Goal: Task Accomplishment & Management: Manage account settings

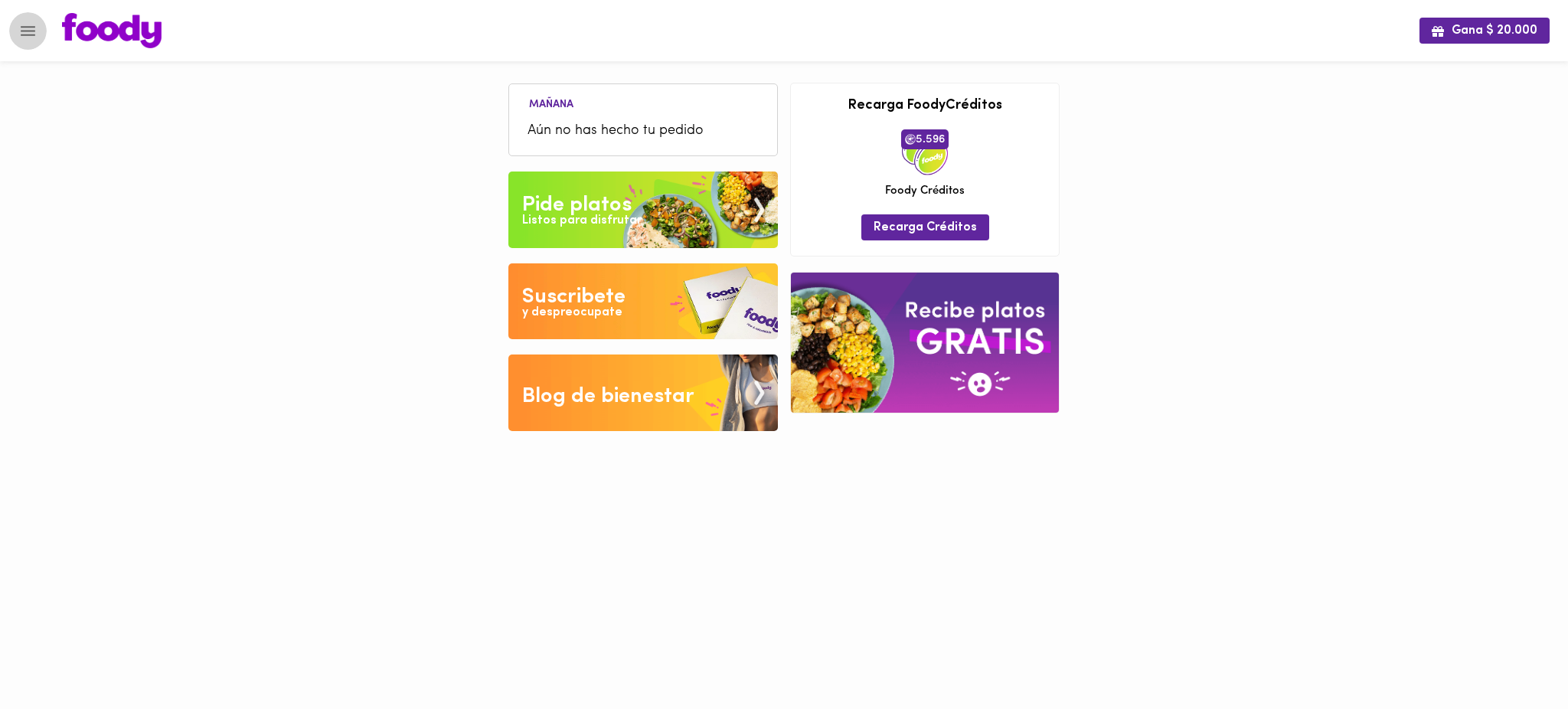
click at [26, 29] on icon "Menu" at bounding box center [28, 31] width 19 height 19
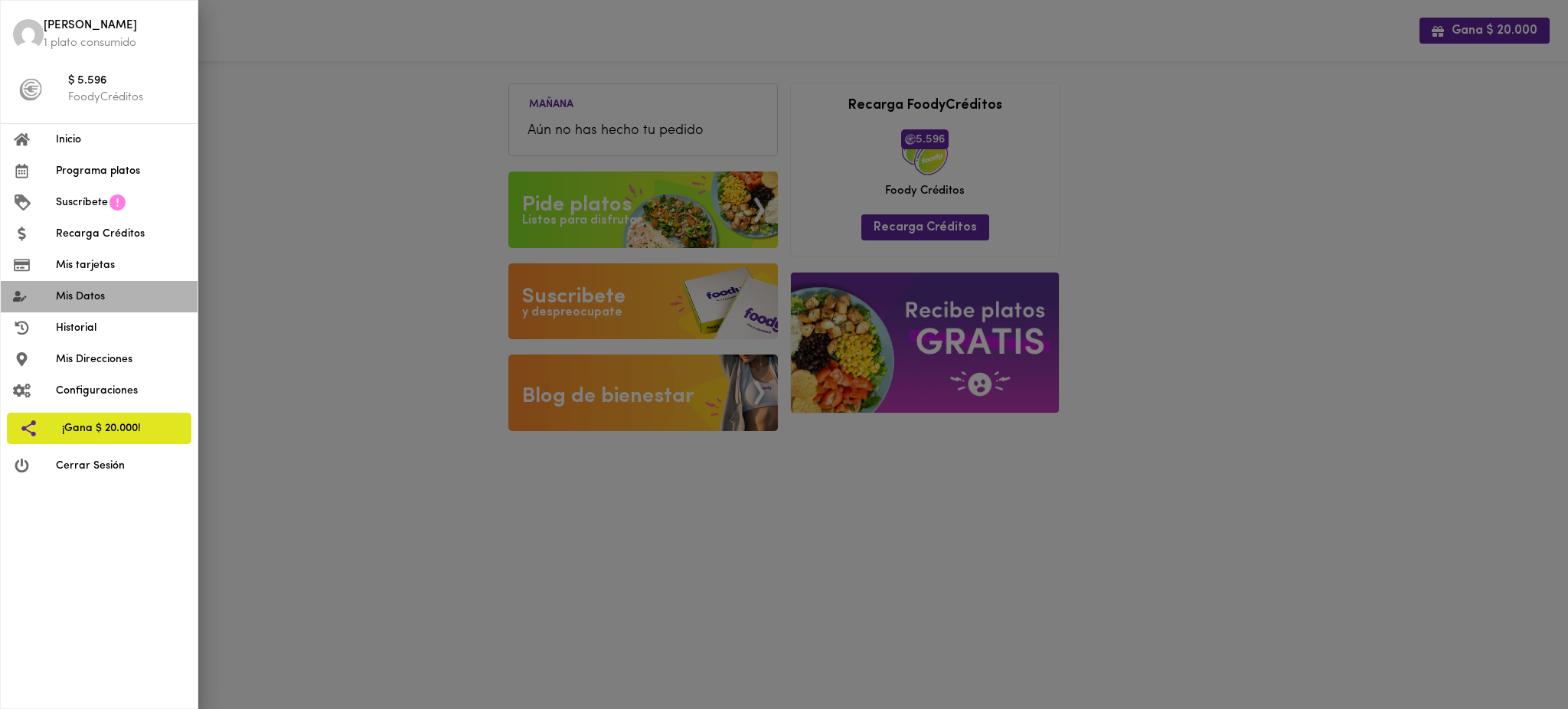
click at [105, 304] on span "Mis Datos" at bounding box center [120, 296] width 129 height 16
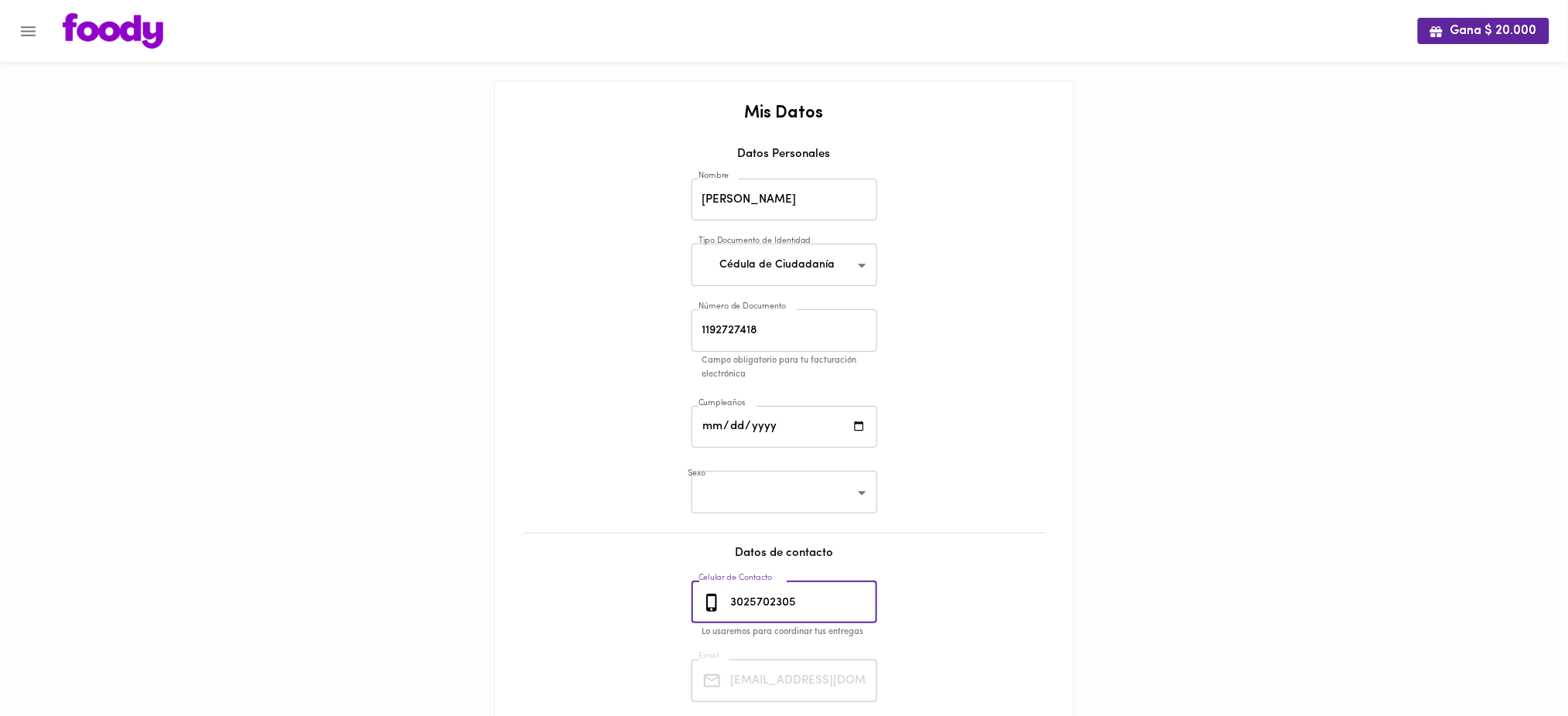
drag, startPoint x: 811, startPoint y: 602, endPoint x: 698, endPoint y: 599, distance: 113.0
click at [698, 599] on div "[PHONE_NUMBER] Celular de Contacto" at bounding box center [785, 603] width 186 height 43
click at [27, 35] on icon "Menu" at bounding box center [28, 31] width 15 height 10
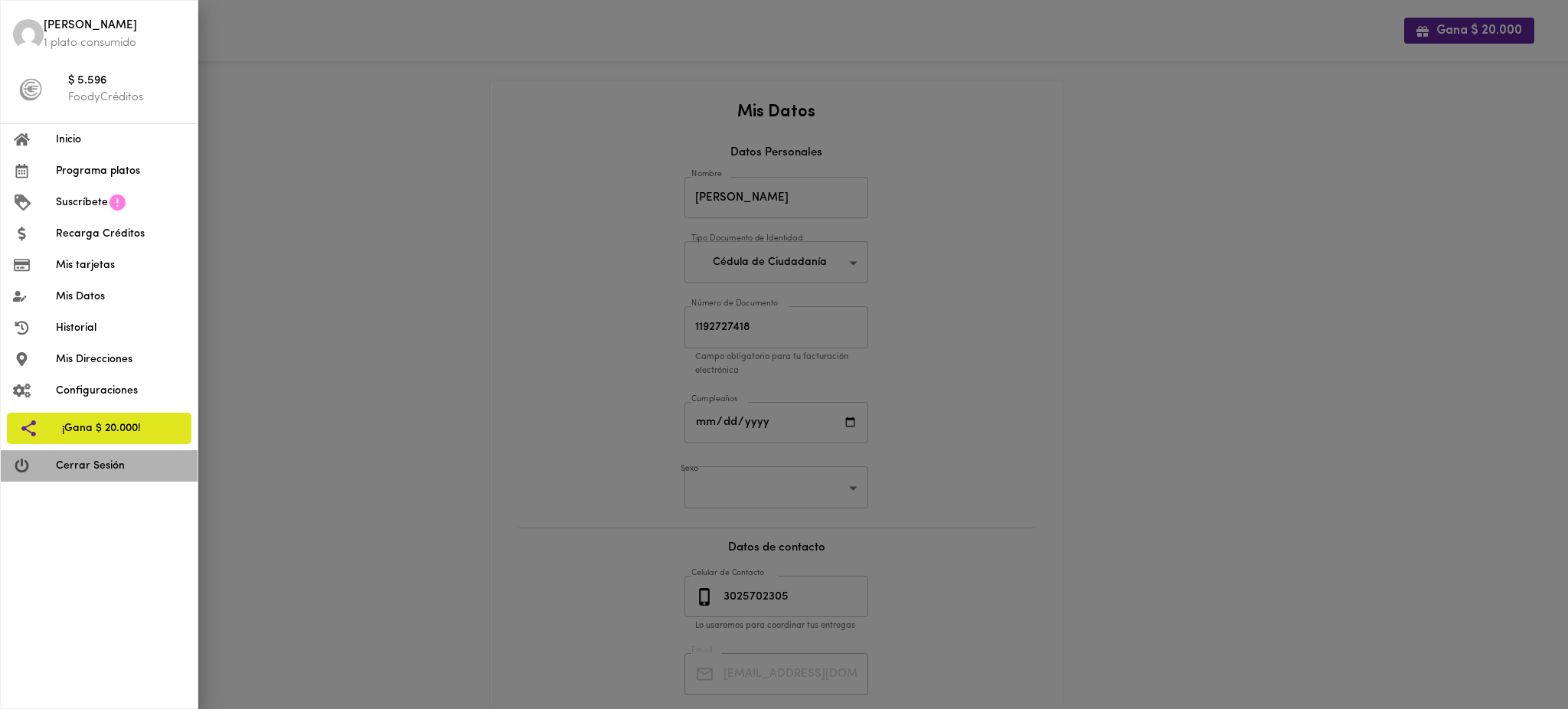
click at [68, 470] on span "Cerrar Sesión" at bounding box center [120, 466] width 129 height 16
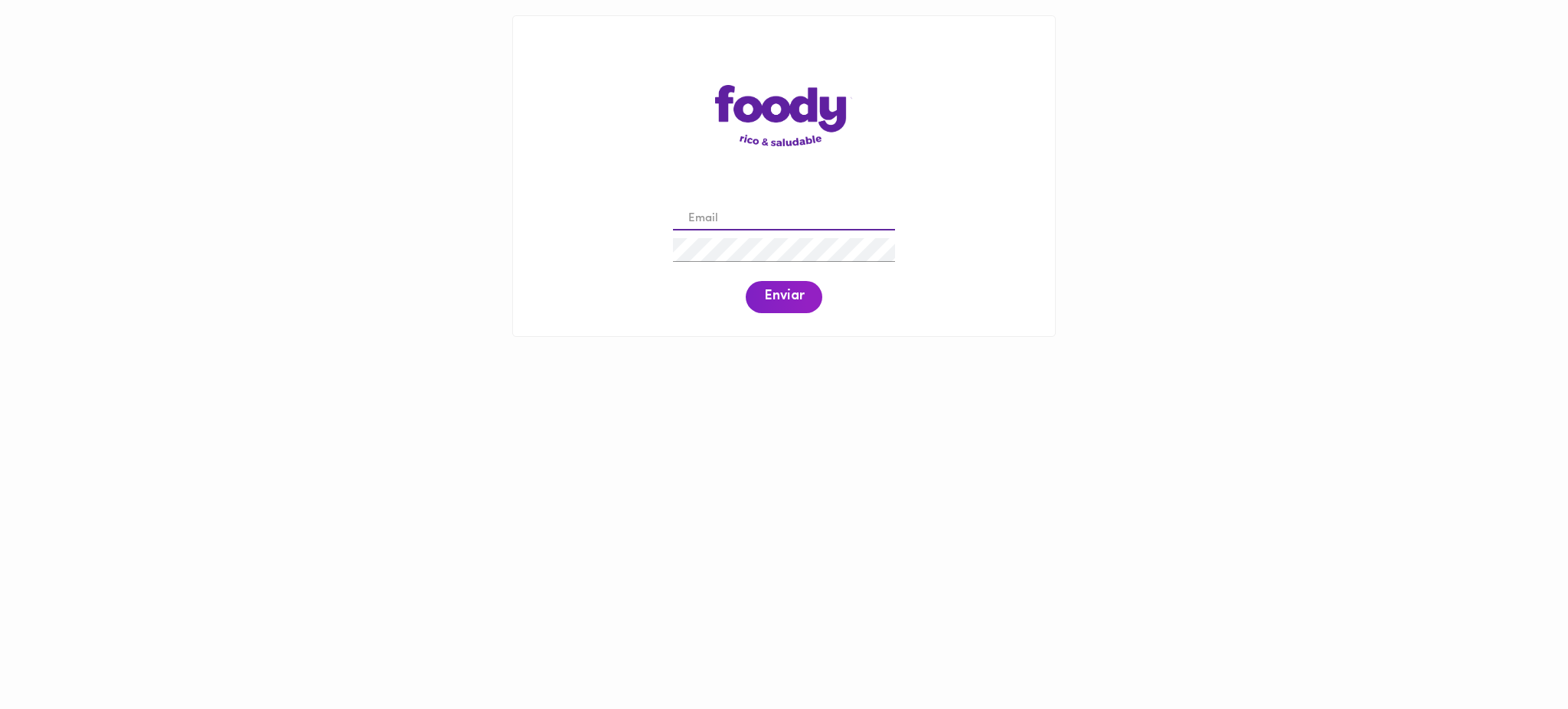
click at [826, 209] on input "email" at bounding box center [784, 219] width 222 height 24
paste input "tativillarreal0@gmail.com"
click at [796, 292] on span "Enviar" at bounding box center [784, 297] width 40 height 17
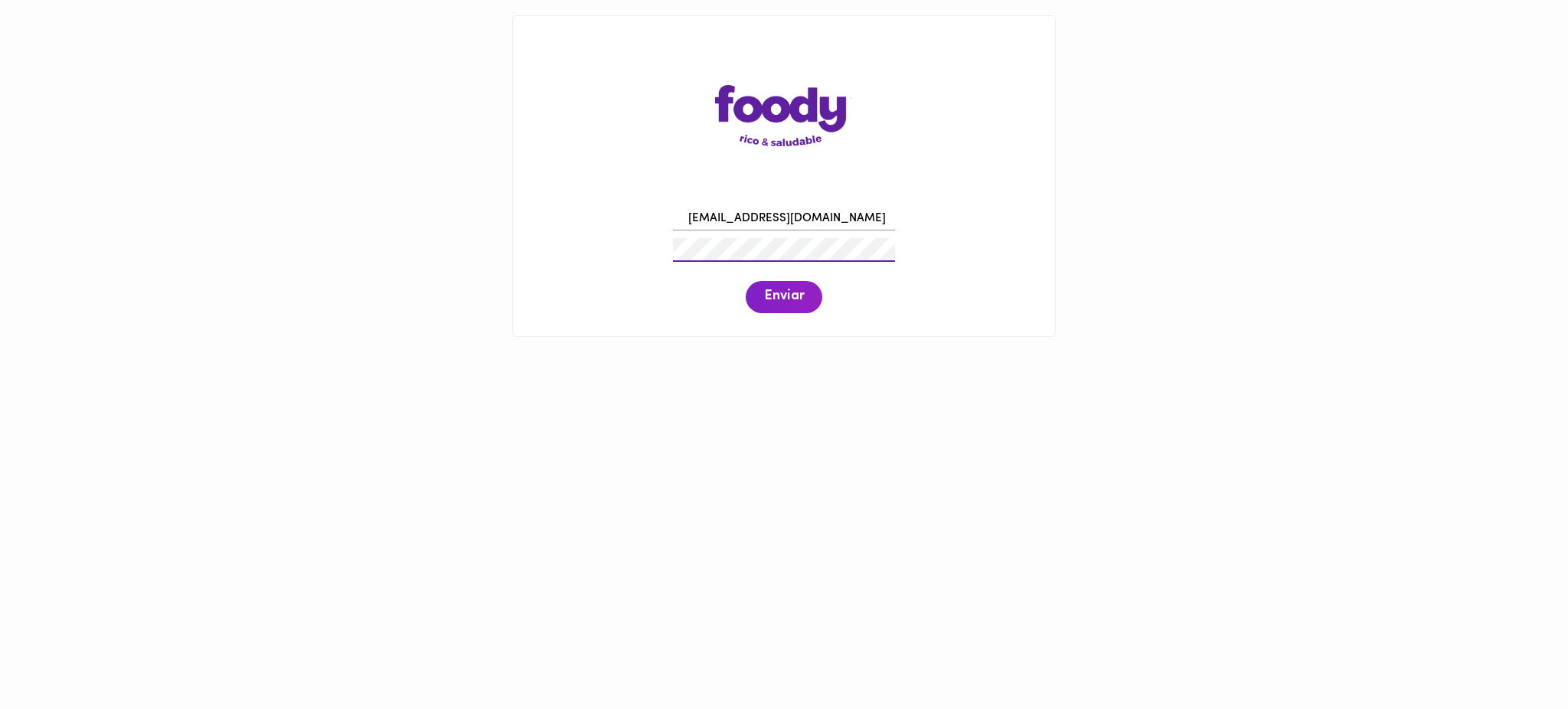
click at [635, 244] on div "tativillarreal0@gmail.com Enviar" at bounding box center [784, 259] width 511 height 117
click at [776, 306] on span "Enviar" at bounding box center [784, 297] width 40 height 17
click at [772, 292] on span "Enviar" at bounding box center [784, 297] width 40 height 17
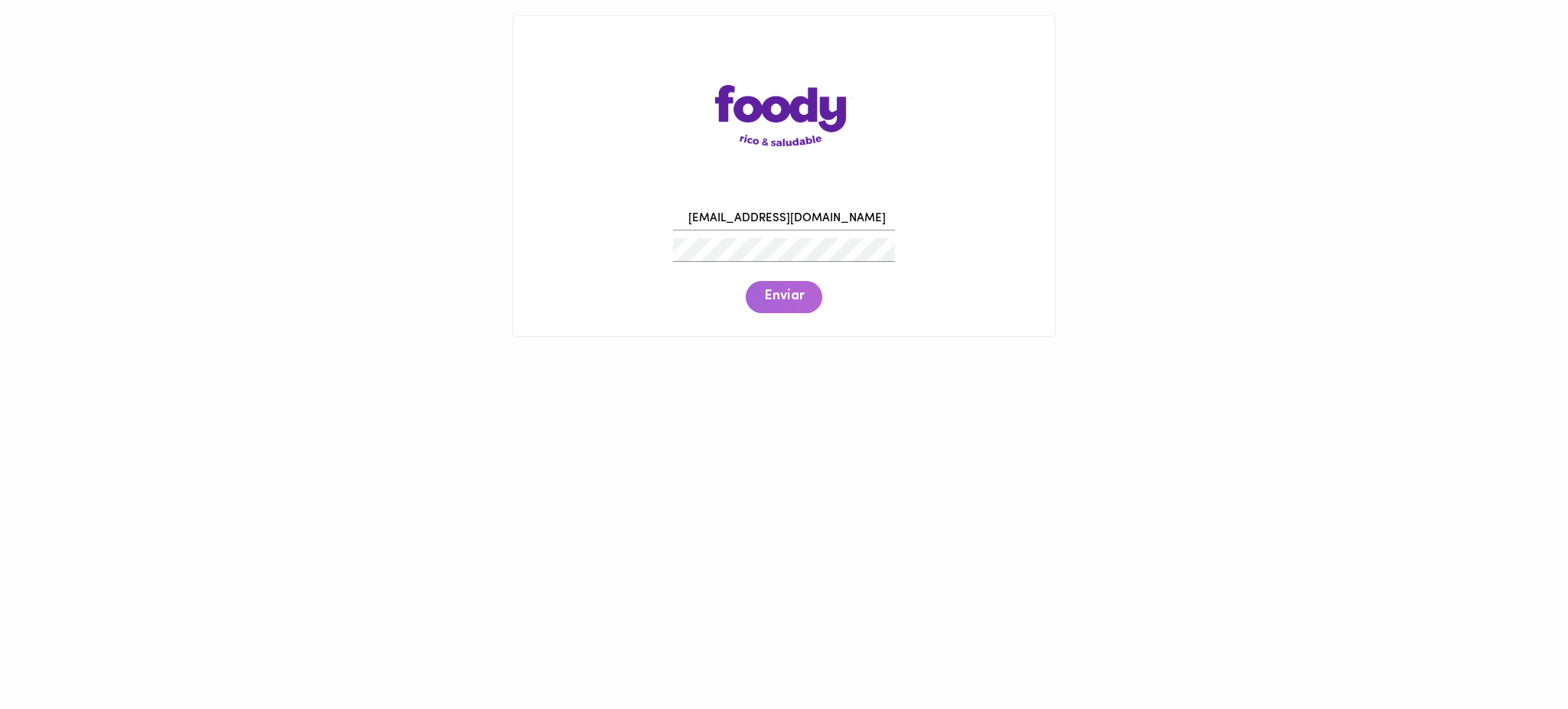
click at [772, 292] on span "Enviar" at bounding box center [784, 297] width 40 height 17
drag, startPoint x: 833, startPoint y: 216, endPoint x: 653, endPoint y: 203, distance: 180.5
click at [653, 203] on div "tativillarreal0@gmail.com Enviar" at bounding box center [784, 259] width 511 height 117
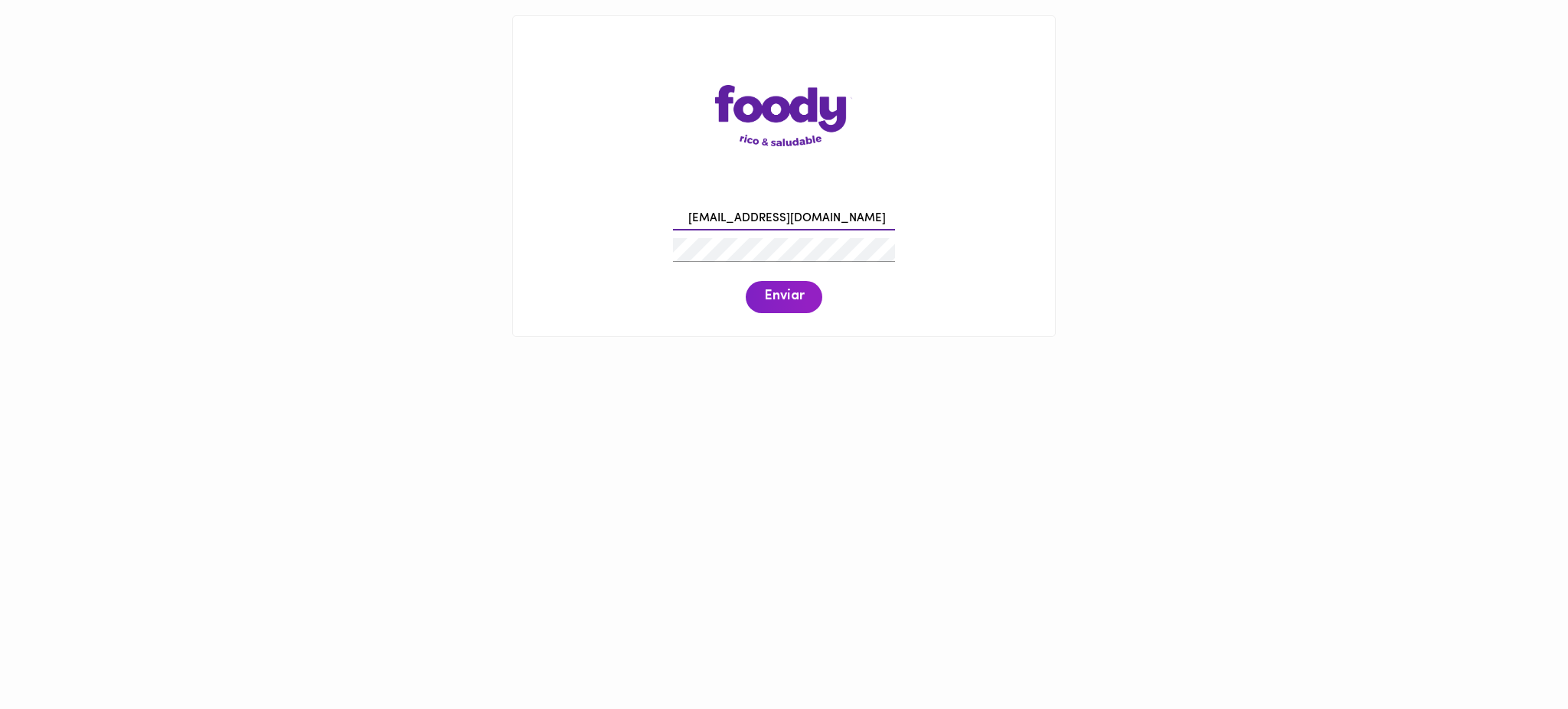
paste input "luceroparra2022"
click at [781, 300] on span "Enviar" at bounding box center [784, 297] width 40 height 17
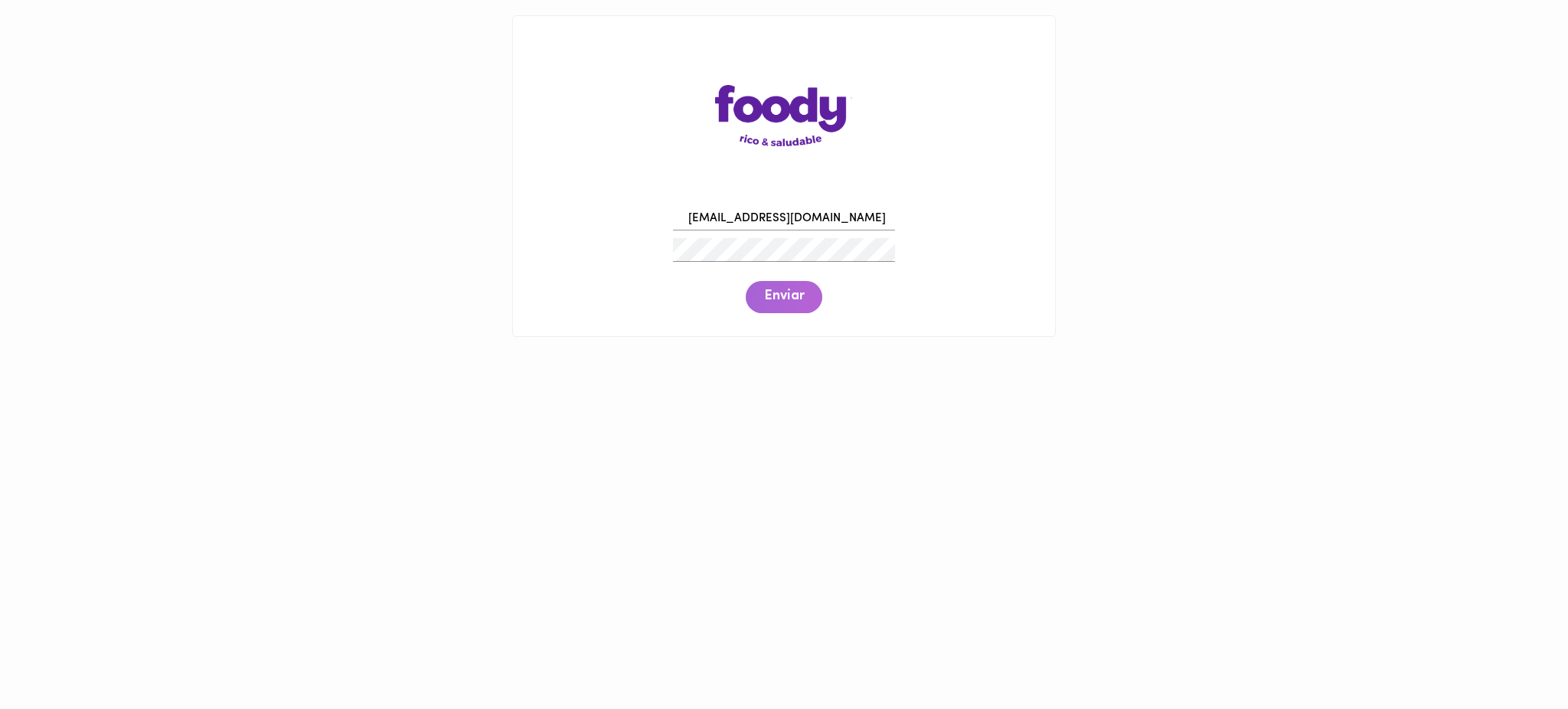
click at [781, 300] on span "Enviar" at bounding box center [784, 297] width 40 height 17
click at [595, 245] on div "luceroparra2022@gmail.com Enviar" at bounding box center [784, 259] width 511 height 117
click at [766, 295] on span "Enviar" at bounding box center [784, 297] width 40 height 17
click at [800, 292] on span "Enviar" at bounding box center [784, 297] width 40 height 17
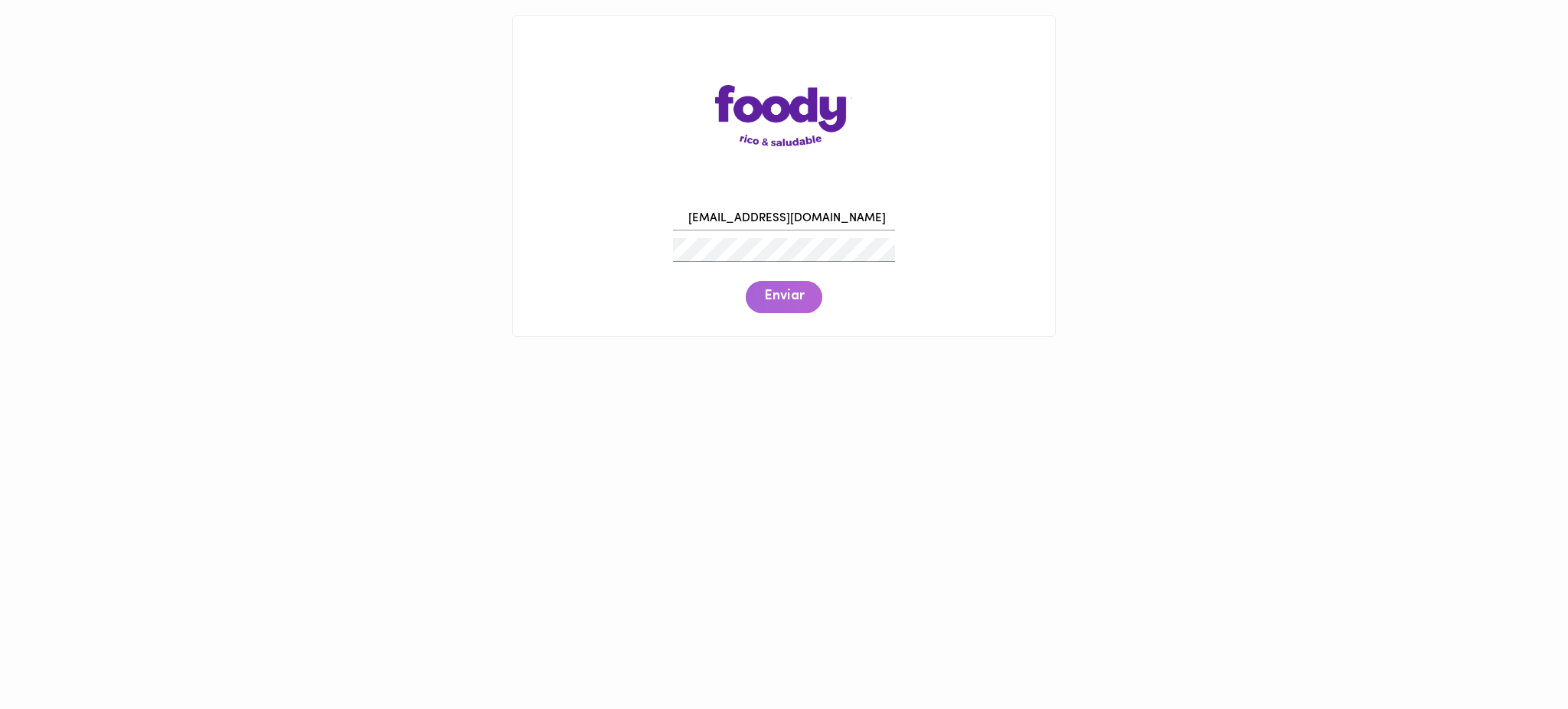
click at [800, 292] on span "Enviar" at bounding box center [784, 297] width 40 height 17
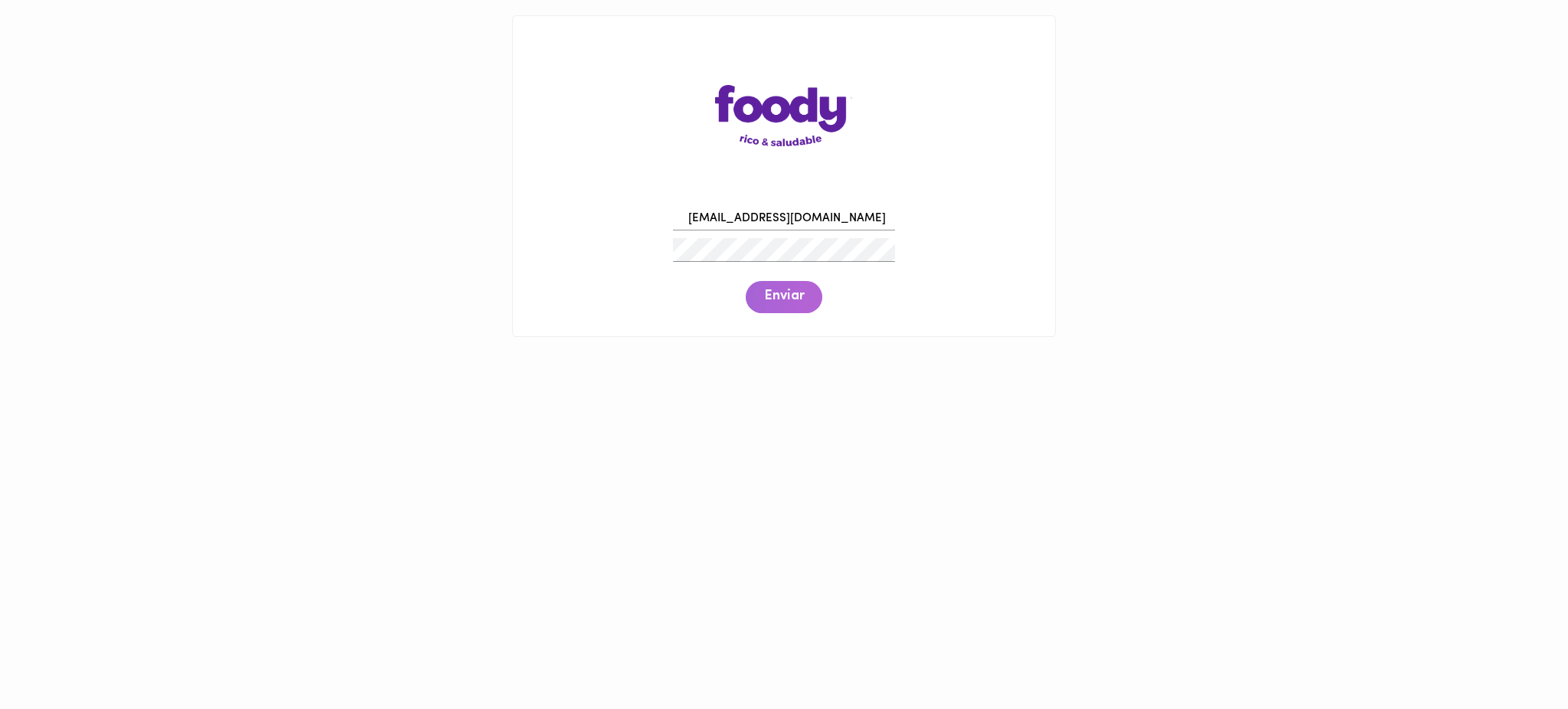
click at [800, 292] on span "Enviar" at bounding box center [784, 297] width 40 height 17
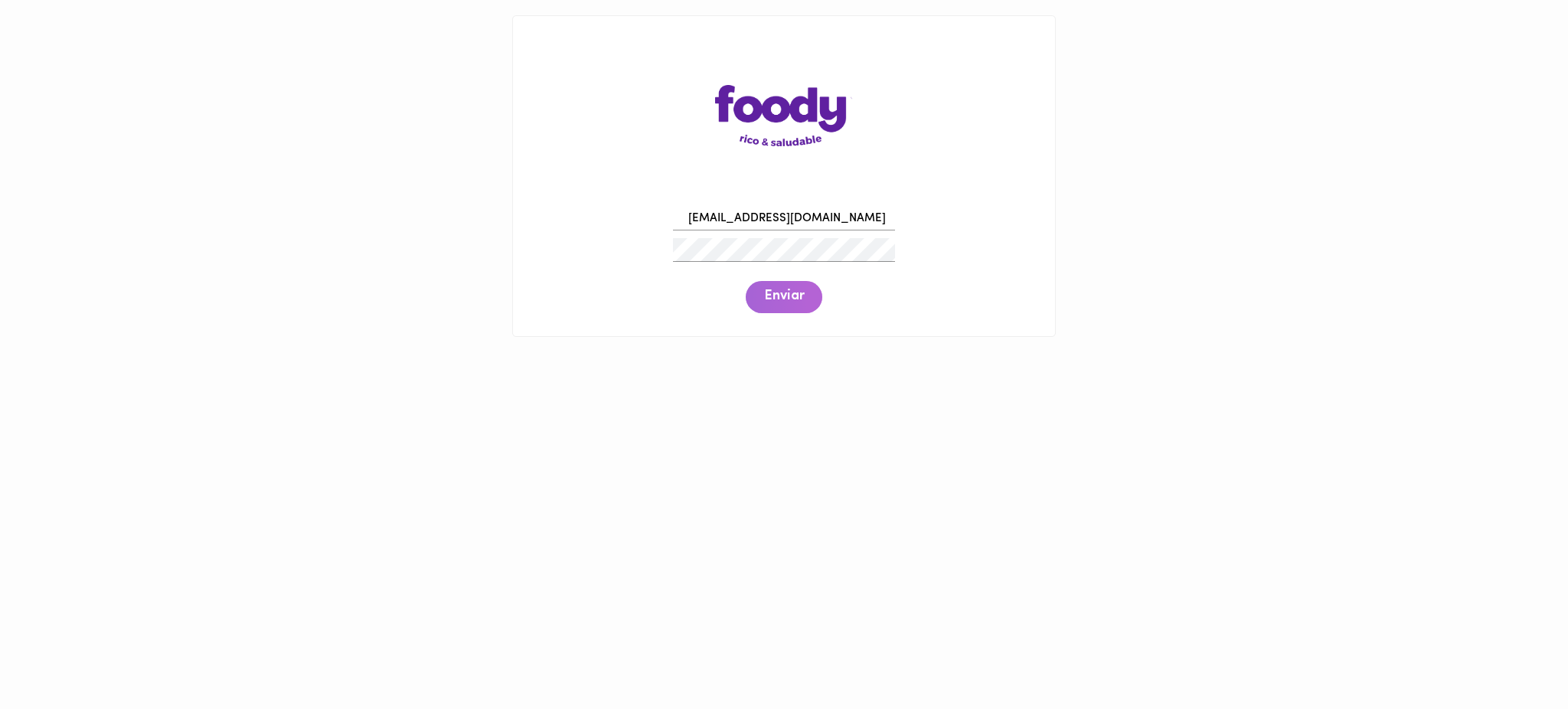
click at [800, 292] on span "Enviar" at bounding box center [784, 297] width 40 height 17
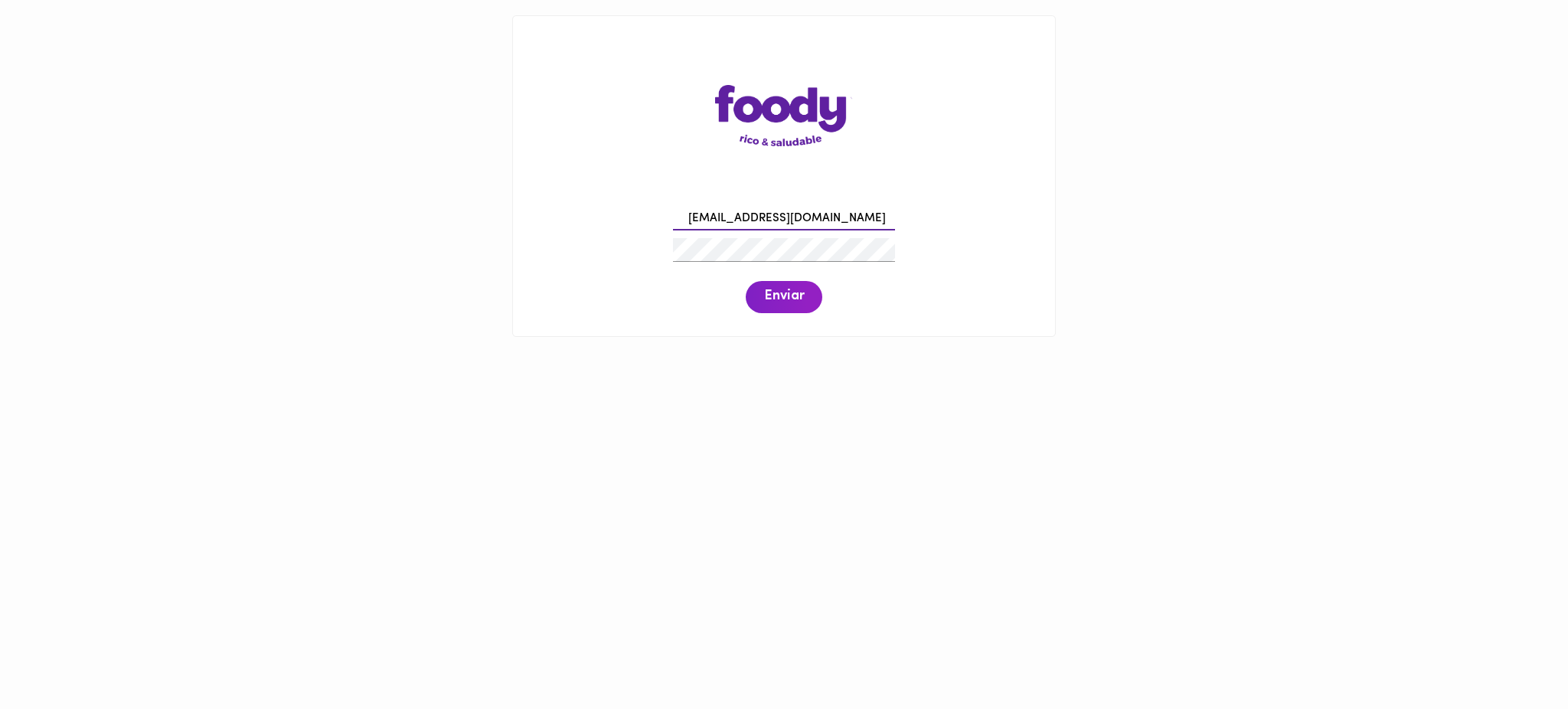
drag, startPoint x: 848, startPoint y: 217, endPoint x: 625, endPoint y: 207, distance: 223.2
click at [625, 207] on div "luceroparra2022@gmail.com Enviar" at bounding box center [784, 259] width 511 height 117
paste input "diegos12325h"
click at [784, 300] on span "Enviar" at bounding box center [784, 297] width 40 height 17
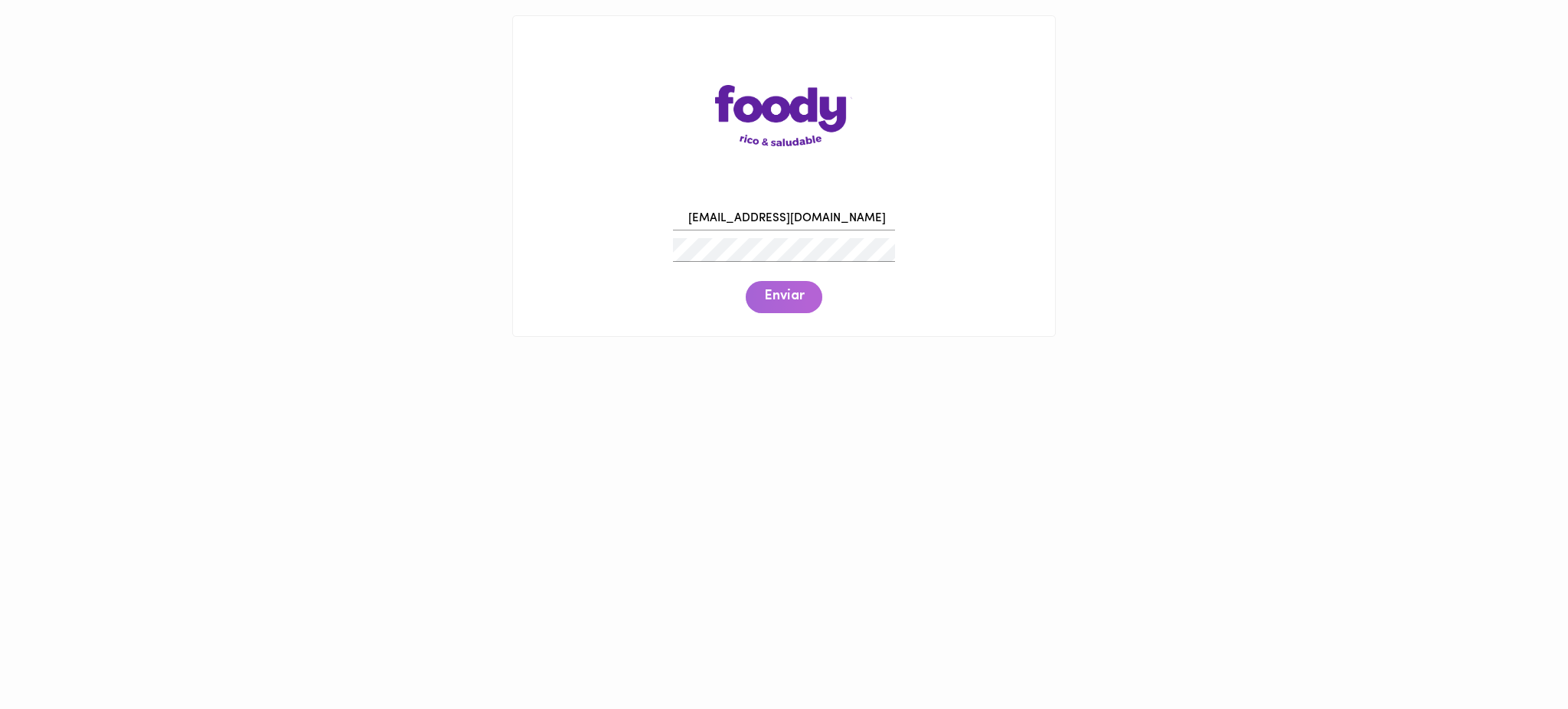
click at [784, 300] on span "Enviar" at bounding box center [784, 297] width 40 height 17
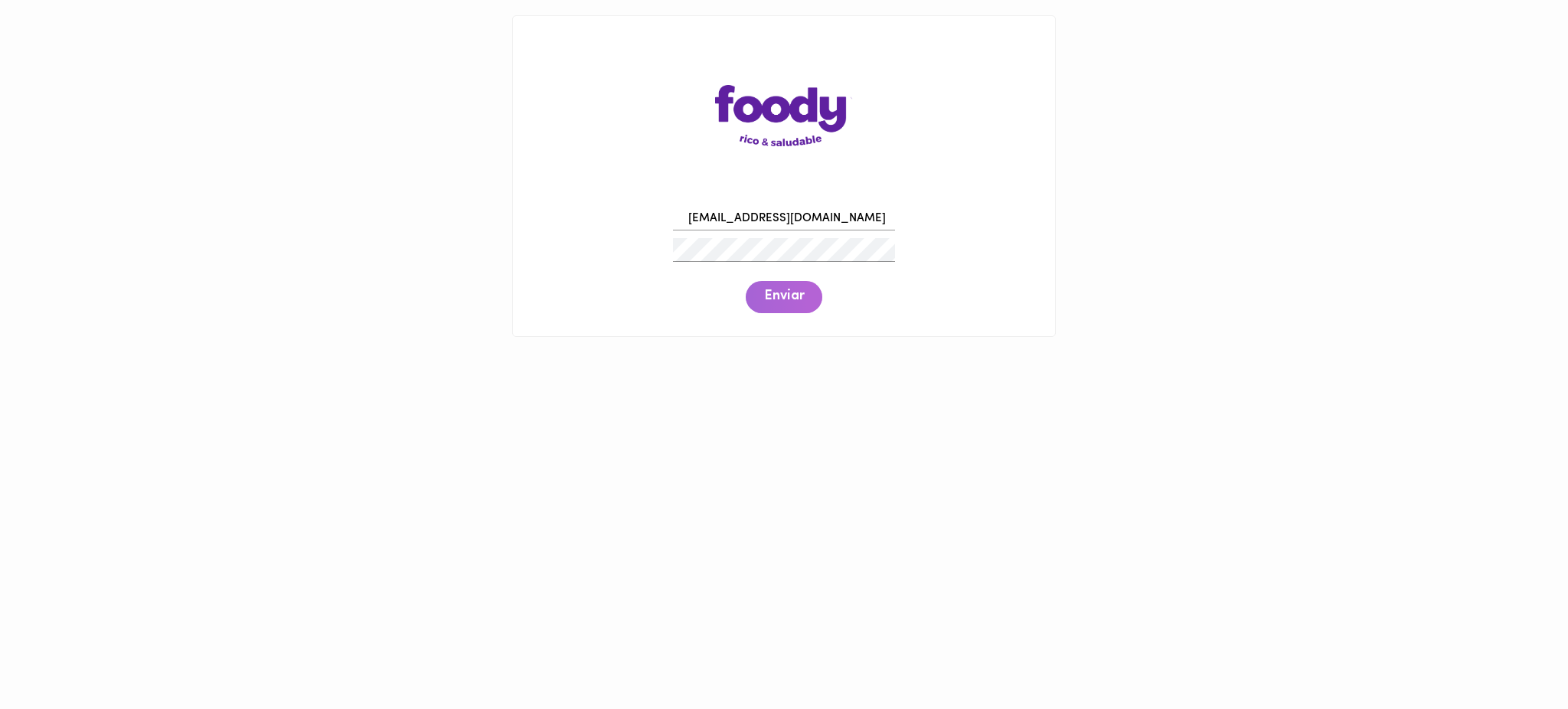
click at [784, 300] on span "Enviar" at bounding box center [784, 297] width 40 height 17
click at [569, 227] on div "diegos12325h@gmail.com Enviar" at bounding box center [784, 259] width 511 height 117
click at [801, 293] on span "Enviar" at bounding box center [784, 297] width 40 height 17
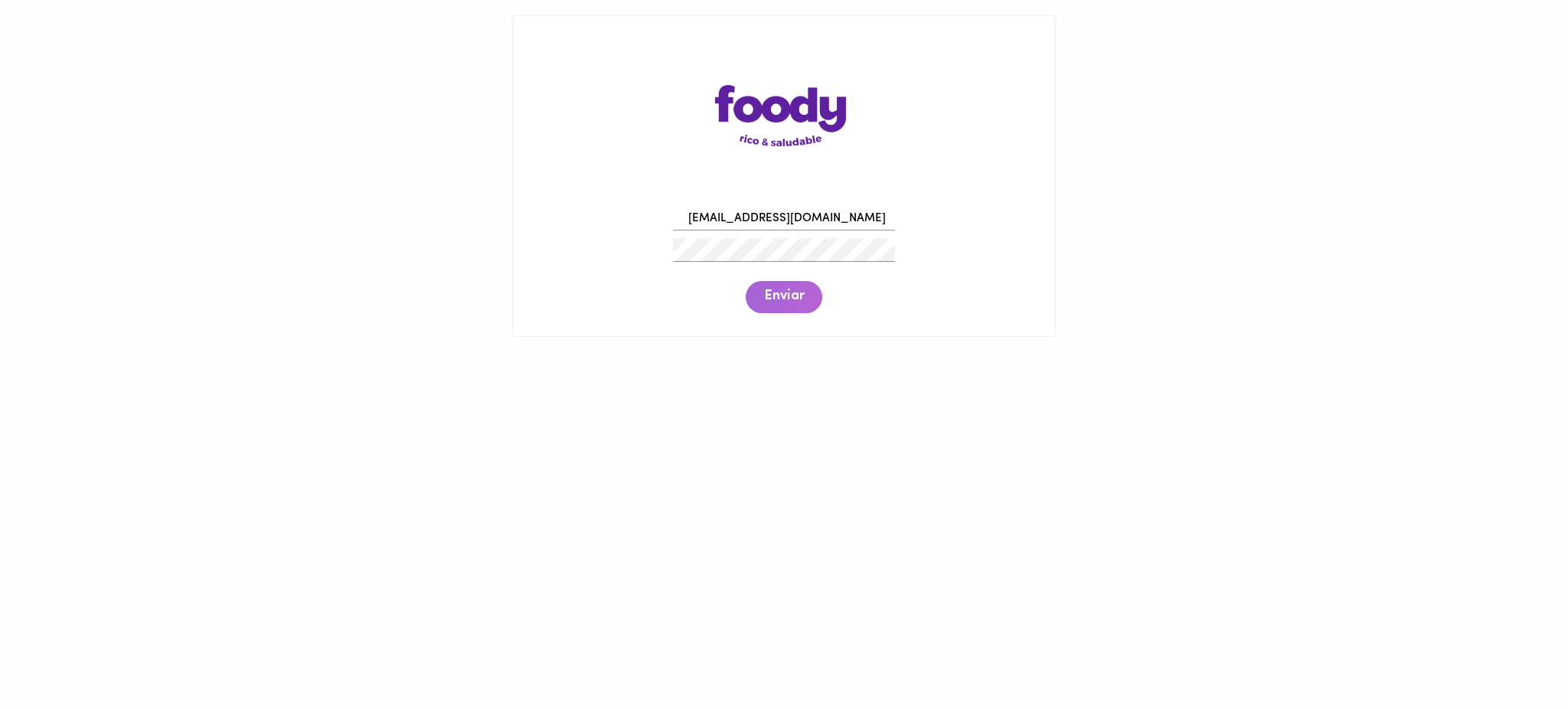
click at [801, 293] on span "Enviar" at bounding box center [784, 297] width 40 height 17
drag, startPoint x: 848, startPoint y: 218, endPoint x: 655, endPoint y: 220, distance: 193.0
click at [655, 220] on div "diegos12325h@gmail.com Enviar" at bounding box center [784, 259] width 511 height 117
paste input "efraincapera189"
type input "efraincapera189@gmail.com"
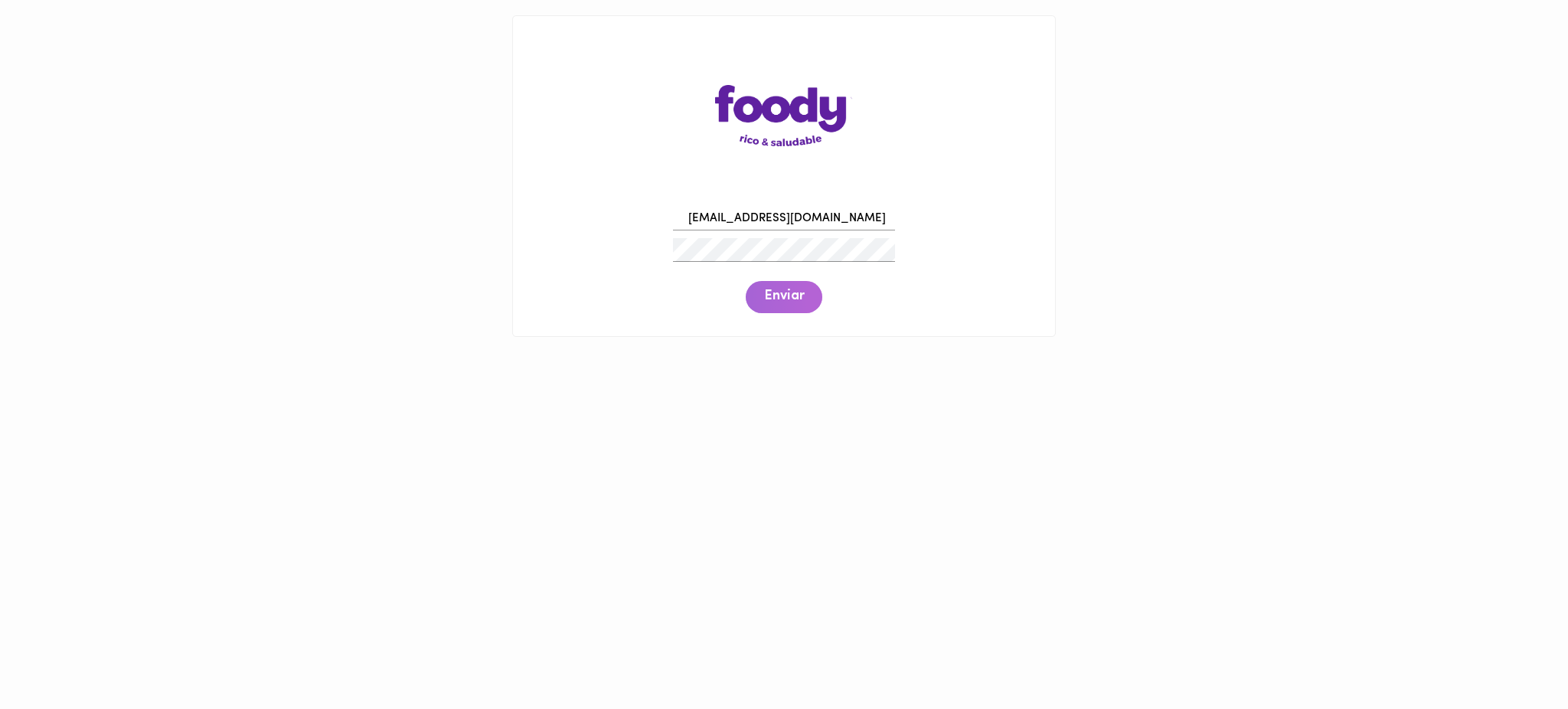
click at [774, 299] on span "Enviar" at bounding box center [784, 297] width 40 height 17
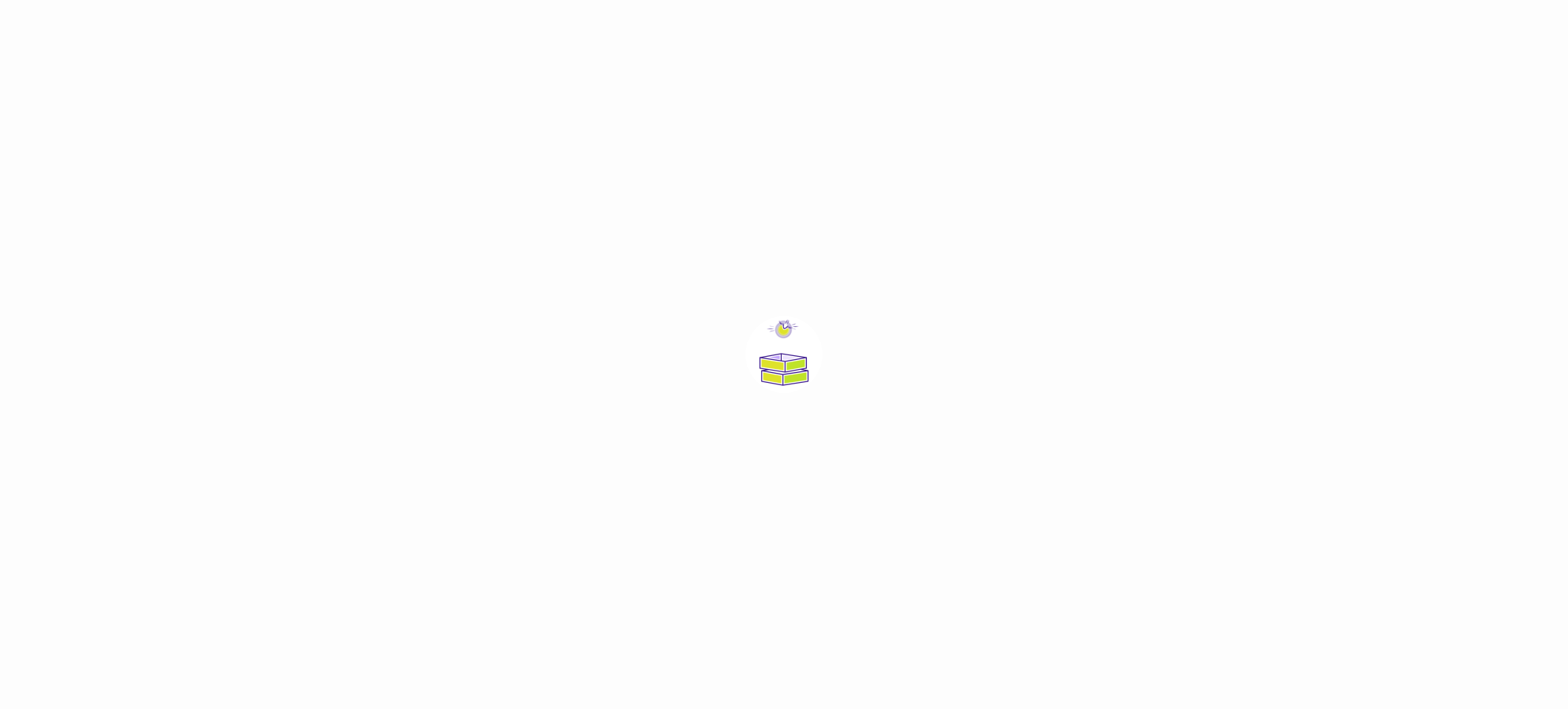
click at [774, 299] on div at bounding box center [784, 354] width 1568 height 709
